Goal: Task Accomplishment & Management: Complete application form

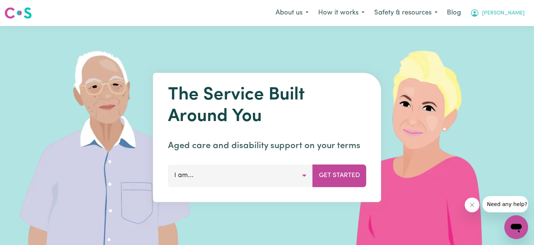
click at [517, 15] on span "[PERSON_NAME]" at bounding box center [503, 13] width 43 height 8
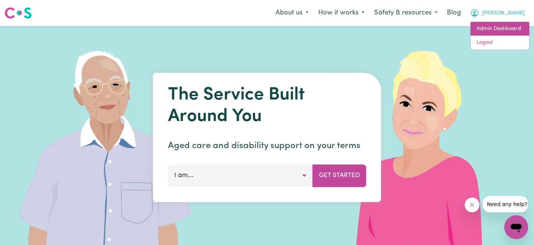
click at [492, 24] on link "Admin Dashboard" at bounding box center [500, 29] width 59 height 14
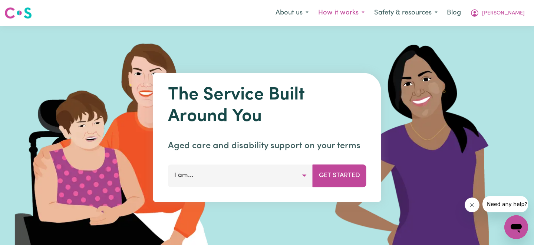
click at [370, 12] on button "How it works" at bounding box center [342, 13] width 56 height 16
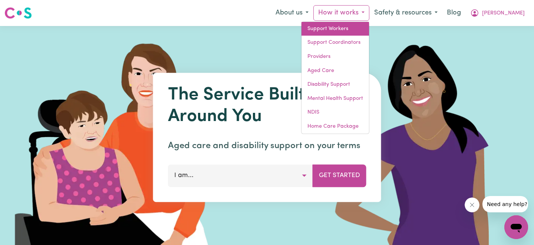
click at [369, 27] on link "Support Workers" at bounding box center [336, 29] width 68 height 14
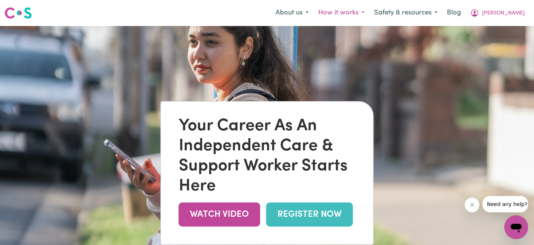
click at [367, 14] on button "How it works" at bounding box center [342, 13] width 56 height 16
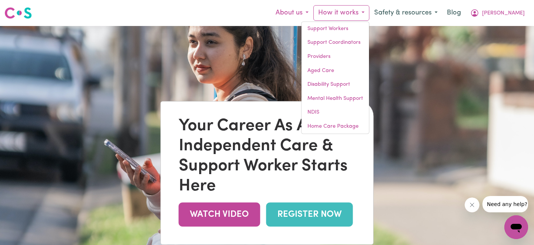
click at [314, 11] on button "About us" at bounding box center [292, 13] width 43 height 16
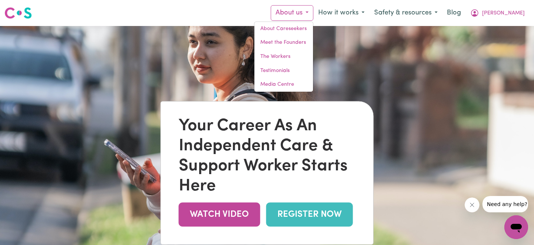
click at [246, 17] on div "Menu About us About Careseekers Meet the Founders The Workers Testimonials Medi…" at bounding box center [267, 12] width 534 height 17
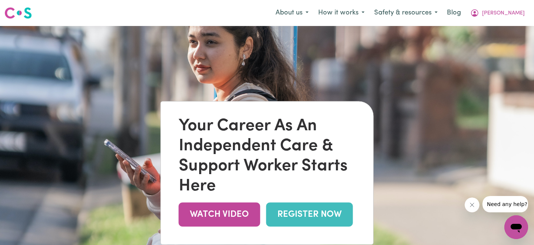
click at [14, 14] on img at bounding box center [17, 12] width 27 height 13
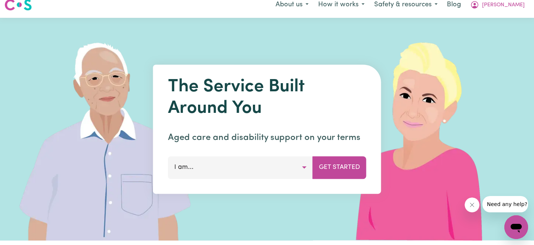
scroll to position [17, 0]
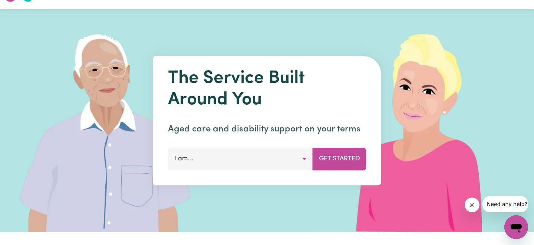
click at [239, 173] on div "The Service Built Around You Aged care and disability support on your terms I a…" at bounding box center [267, 120] width 228 height 129
click at [236, 163] on button "I am..." at bounding box center [240, 159] width 145 height 22
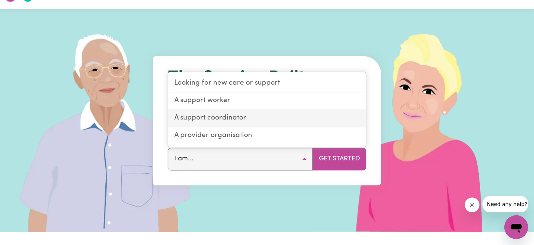
scroll to position [0, 0]
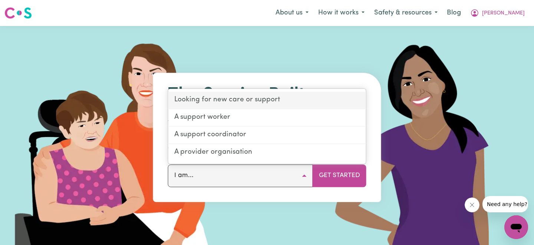
click at [248, 104] on link "Looking for new care or support" at bounding box center [267, 100] width 198 height 17
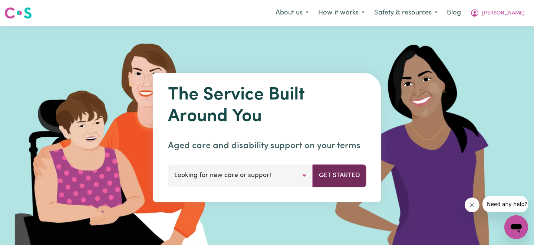
click at [333, 179] on button "Get Started" at bounding box center [340, 175] width 54 height 22
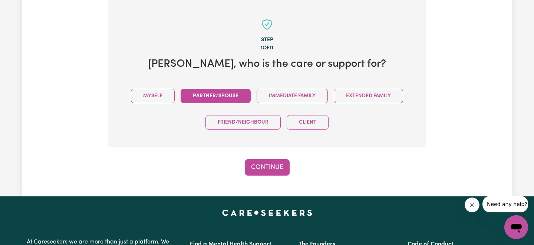
scroll to position [163, 0]
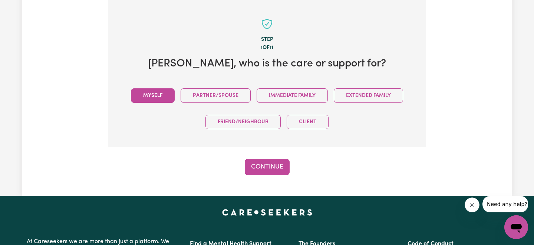
click at [168, 95] on button "Myself" at bounding box center [153, 95] width 44 height 14
click at [282, 162] on button "Continue" at bounding box center [267, 167] width 45 height 16
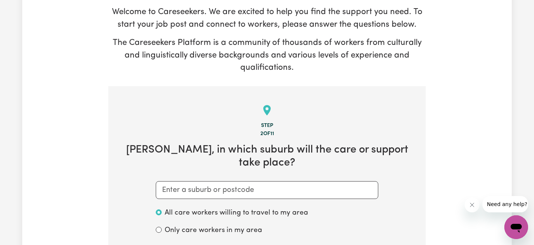
scroll to position [86, 0]
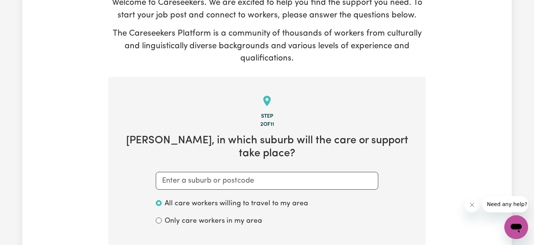
click at [255, 196] on div "All care workers willing to travel to my area" at bounding box center [267, 204] width 223 height 17
click at [247, 172] on input "text" at bounding box center [267, 181] width 223 height 18
type input "st"
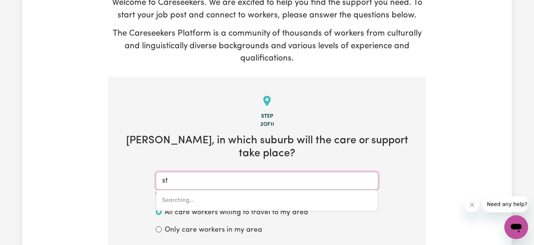
type input "st AGNES, Queensland, 4671"
type input "st m"
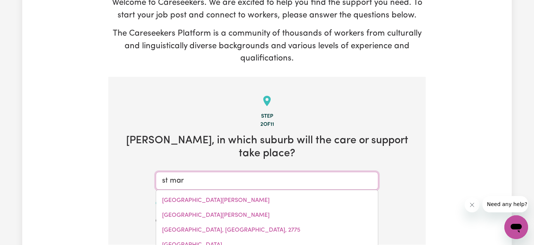
type input "st mary"
type input "st mary, Queensland, 4650"
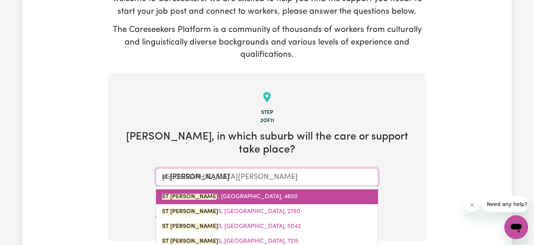
click at [231, 204] on link "ST MARY S, New South Wales, 2760" at bounding box center [267, 211] width 222 height 15
type input "ST MARYS, New South Wales, 2760"
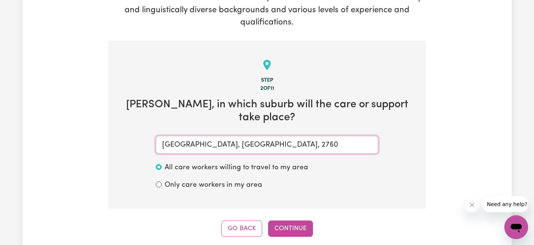
scroll to position [123, 0]
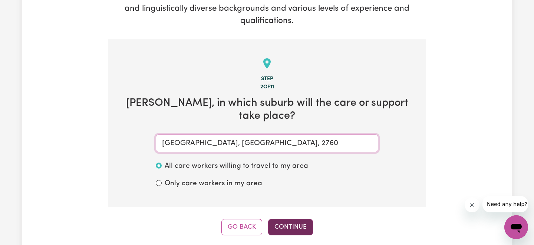
type input "ST MARYS, New South Wales, 2760"
click at [281, 219] on button "Continue" at bounding box center [290, 227] width 45 height 16
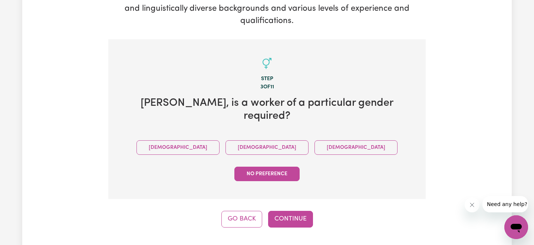
click at [315, 211] on div "Go Back Continue" at bounding box center [267, 219] width 318 height 16
click at [308, 211] on button "Continue" at bounding box center [290, 219] width 45 height 16
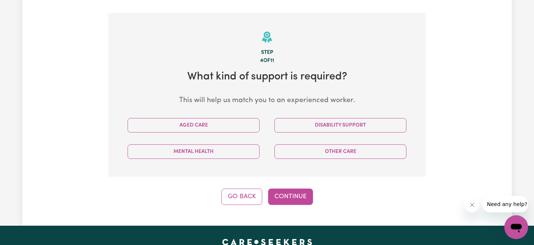
scroll to position [149, 0]
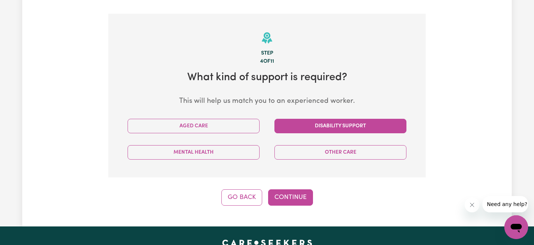
click at [302, 128] on button "Disability Support" at bounding box center [341, 126] width 132 height 14
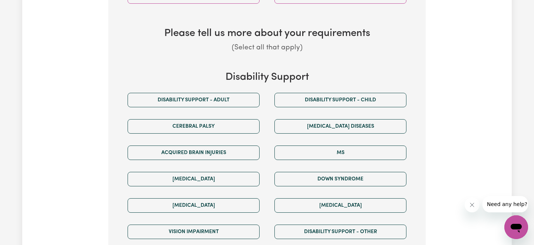
scroll to position [309, 0]
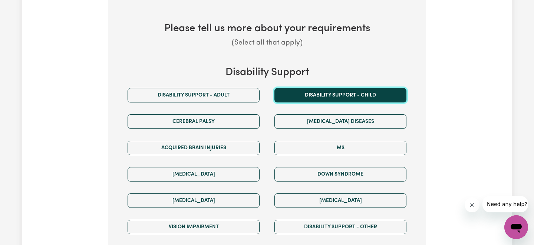
click at [302, 88] on button "Disability support - Child" at bounding box center [341, 95] width 132 height 14
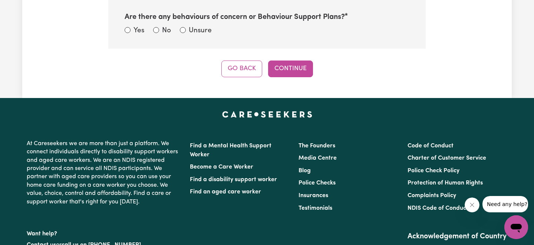
scroll to position [549, 0]
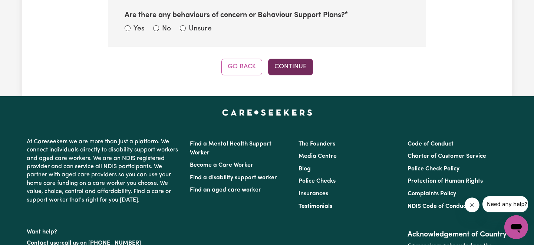
click at [282, 68] on button "Continue" at bounding box center [290, 67] width 45 height 16
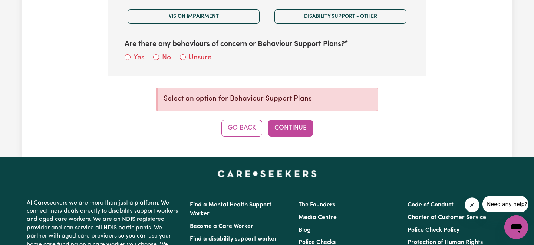
scroll to position [489, 0]
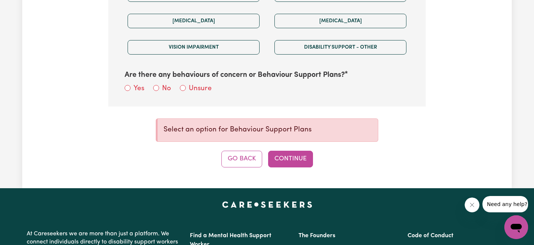
click at [154, 92] on div "No" at bounding box center [162, 88] width 18 height 11
click at [154, 87] on input "No" at bounding box center [156, 88] width 6 height 6
radio input "true"
click at [284, 157] on button "Continue" at bounding box center [290, 159] width 45 height 16
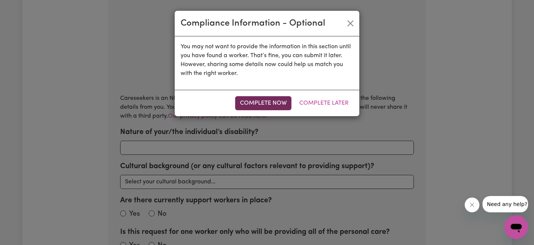
scroll to position [163, 0]
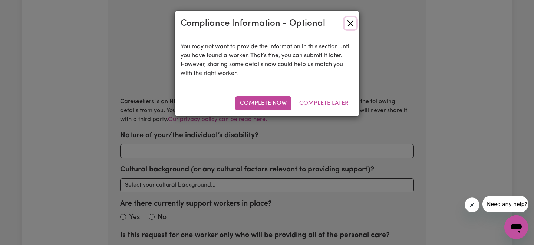
click at [349, 24] on button "Close" at bounding box center [351, 23] width 12 height 12
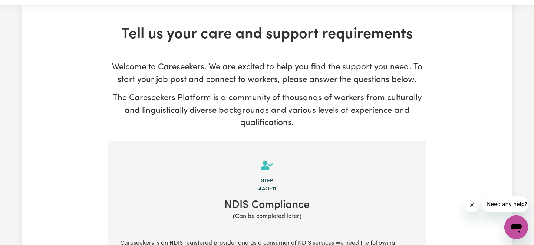
scroll to position [0, 0]
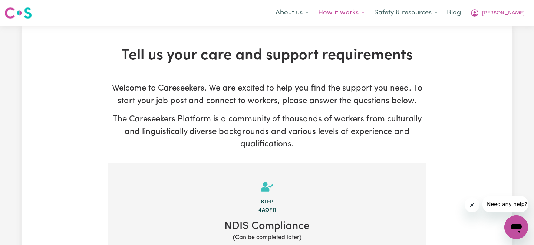
click at [361, 12] on button "How it works" at bounding box center [342, 13] width 56 height 16
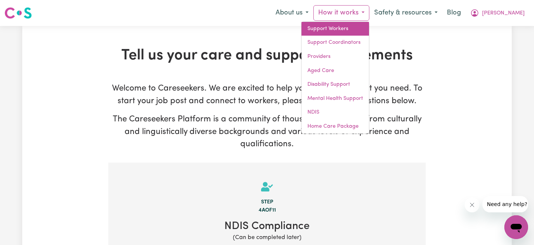
click at [359, 30] on link "Support Workers" at bounding box center [336, 29] width 68 height 14
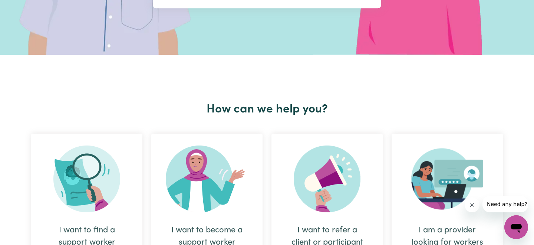
scroll to position [264, 0]
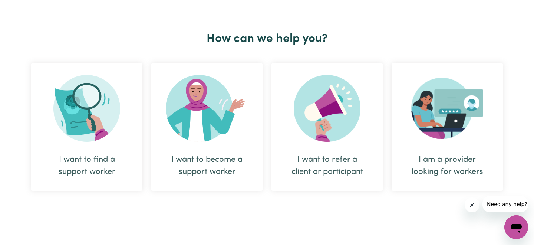
click at [91, 121] on img at bounding box center [86, 108] width 67 height 67
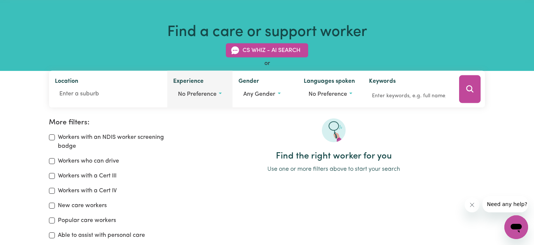
scroll to position [47, 0]
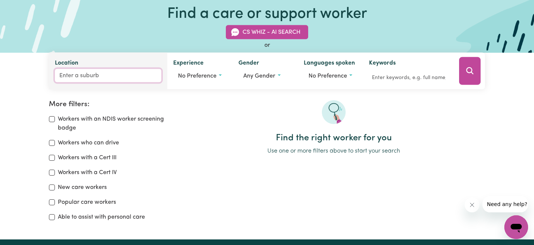
click at [141, 77] on input "Location" at bounding box center [108, 75] width 106 height 13
type input "st mar"
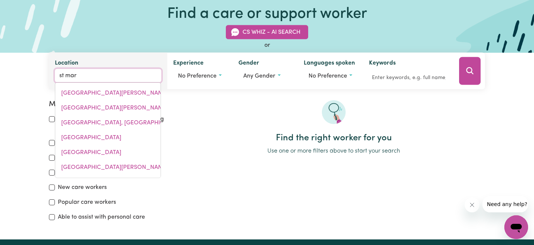
type input "st marY, Queensland, 4650"
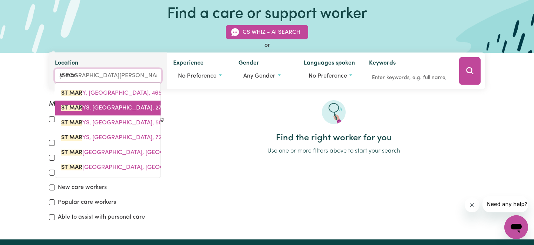
click at [125, 102] on link "ST MAR YS, New South Wales, 2760" at bounding box center [107, 108] width 105 height 15
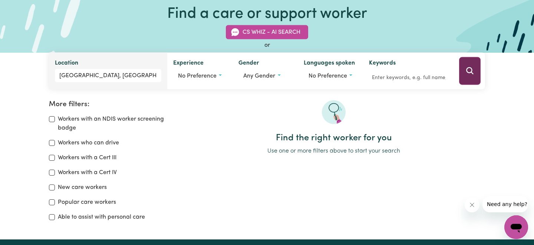
click at [465, 76] on button "Search" at bounding box center [470, 71] width 22 height 28
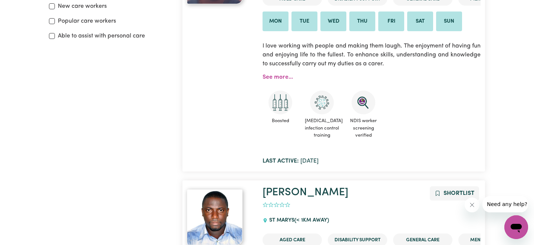
scroll to position [246, 0]
